Goal: Go to known website: Access a specific website the user already knows

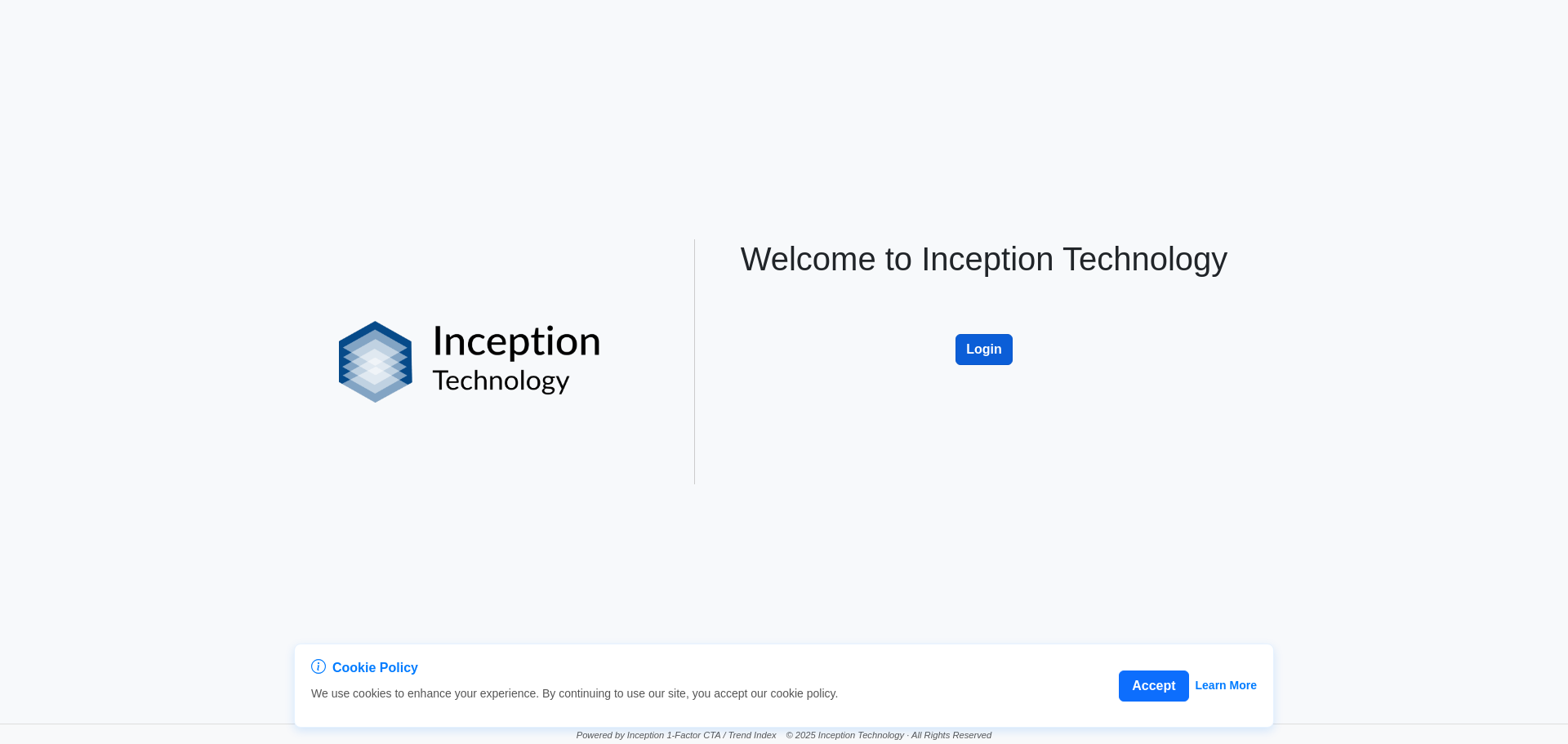
click at [985, 341] on button "Login" at bounding box center [984, 349] width 57 height 31
